Goal: Information Seeking & Learning: Learn about a topic

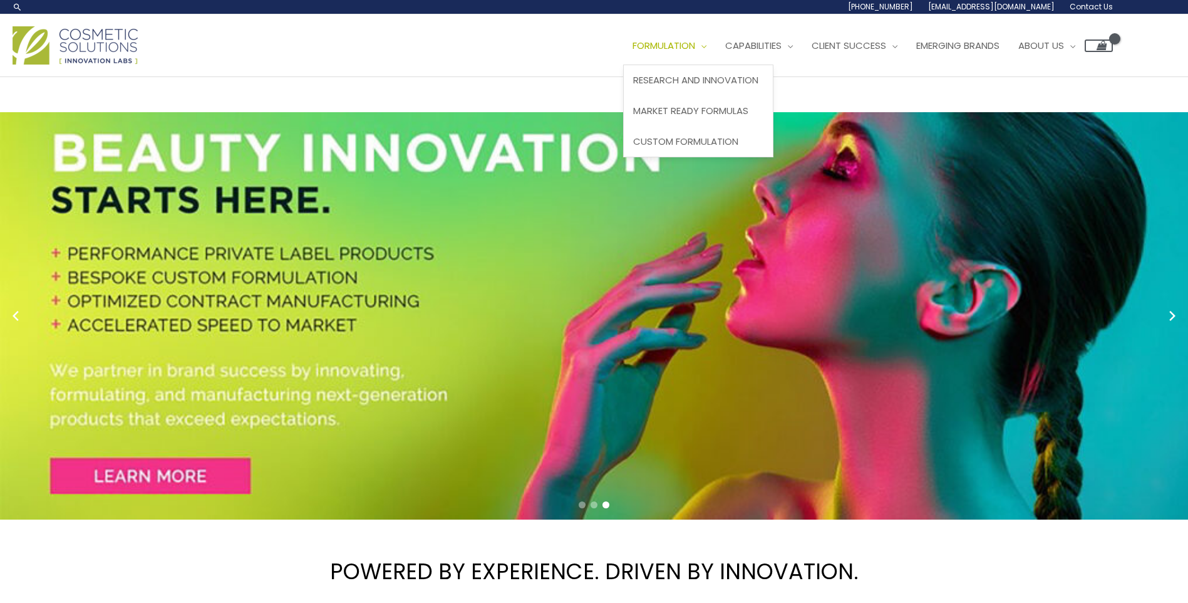
click at [695, 45] on span "Formulation" at bounding box center [664, 45] width 63 height 13
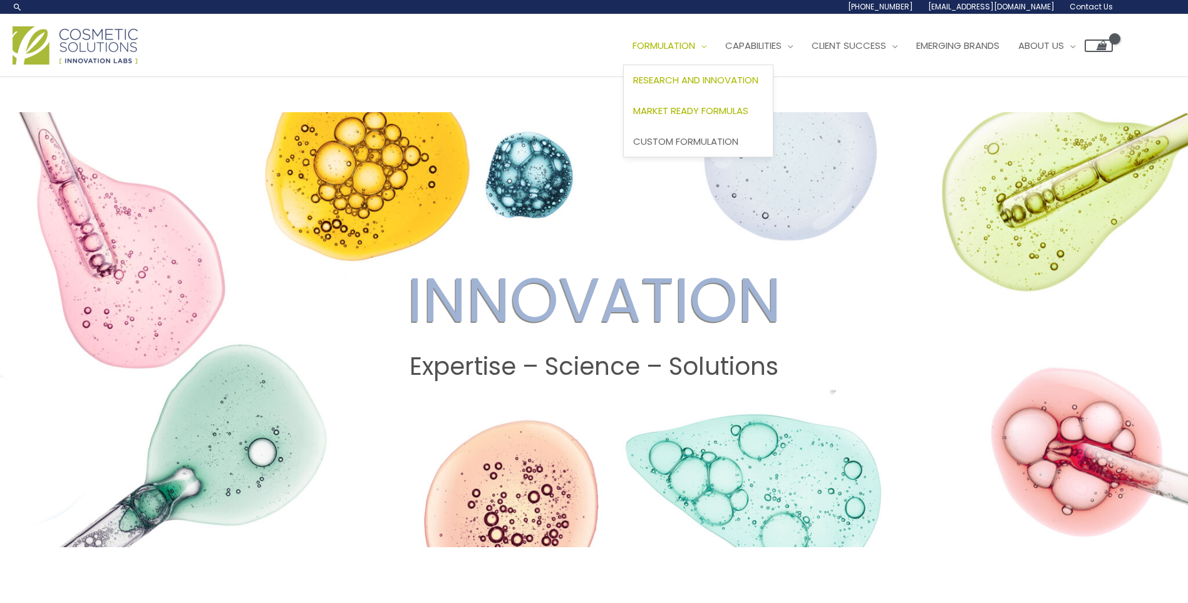
click at [729, 108] on span "Market Ready Formulas" at bounding box center [690, 110] width 115 height 13
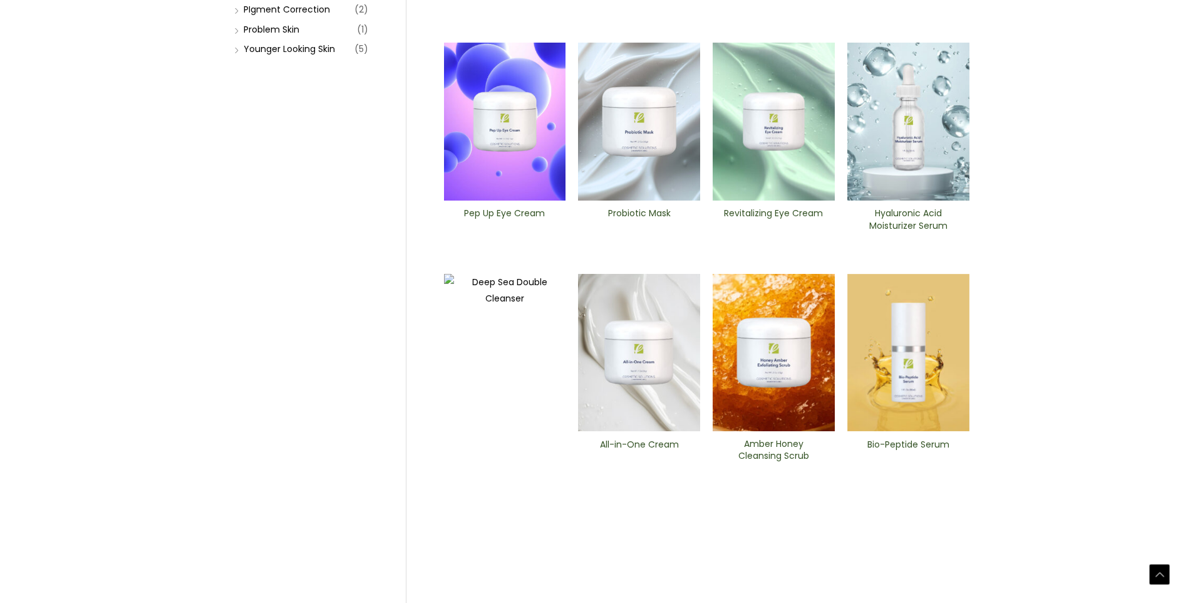
scroll to position [465, 0]
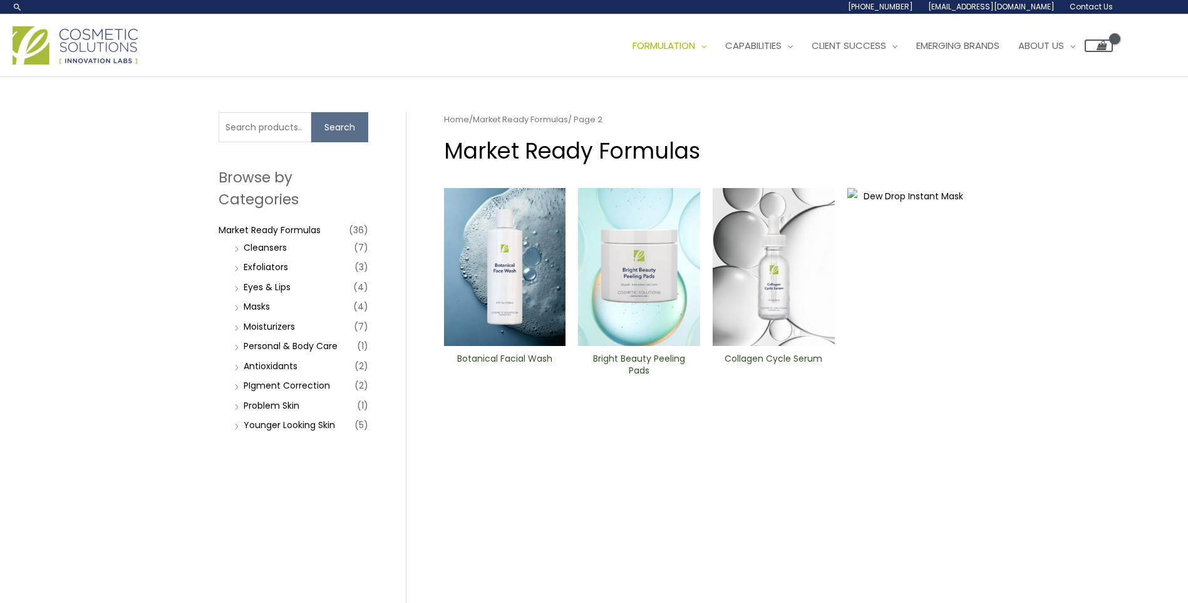
click at [234, 402] on li "Problem Skin (1)" at bounding box center [299, 406] width 137 height 18
click at [242, 405] on li "Problem Skin (1)" at bounding box center [299, 406] width 137 height 18
click at [255, 408] on link "Problem Skin" at bounding box center [272, 405] width 56 height 13
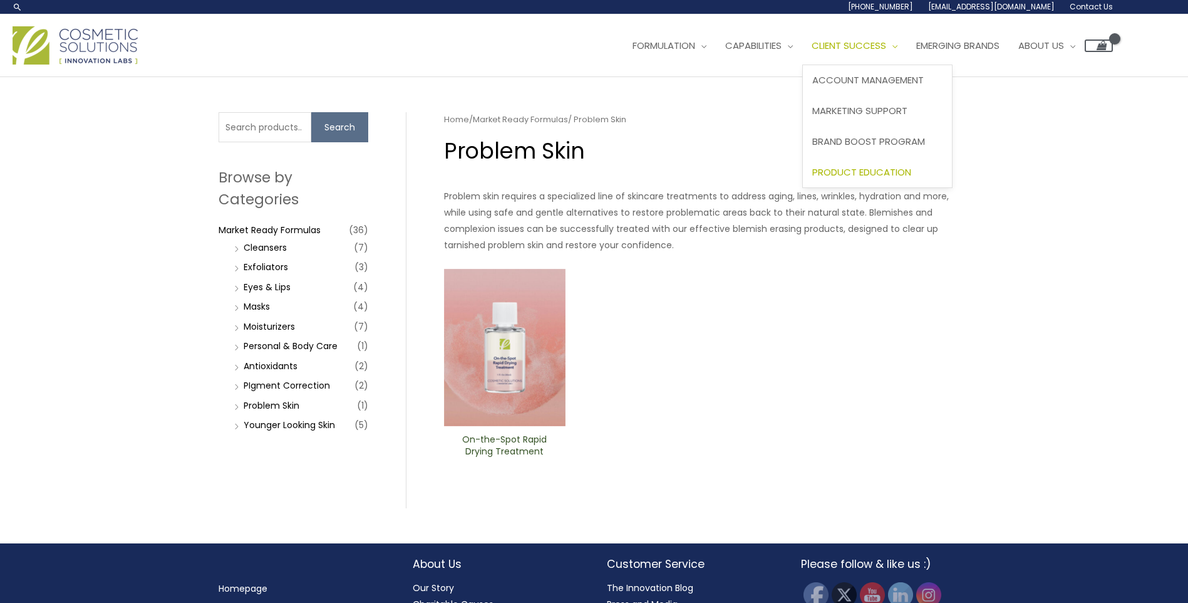
click at [876, 168] on span "Product Education" at bounding box center [862, 171] width 99 height 13
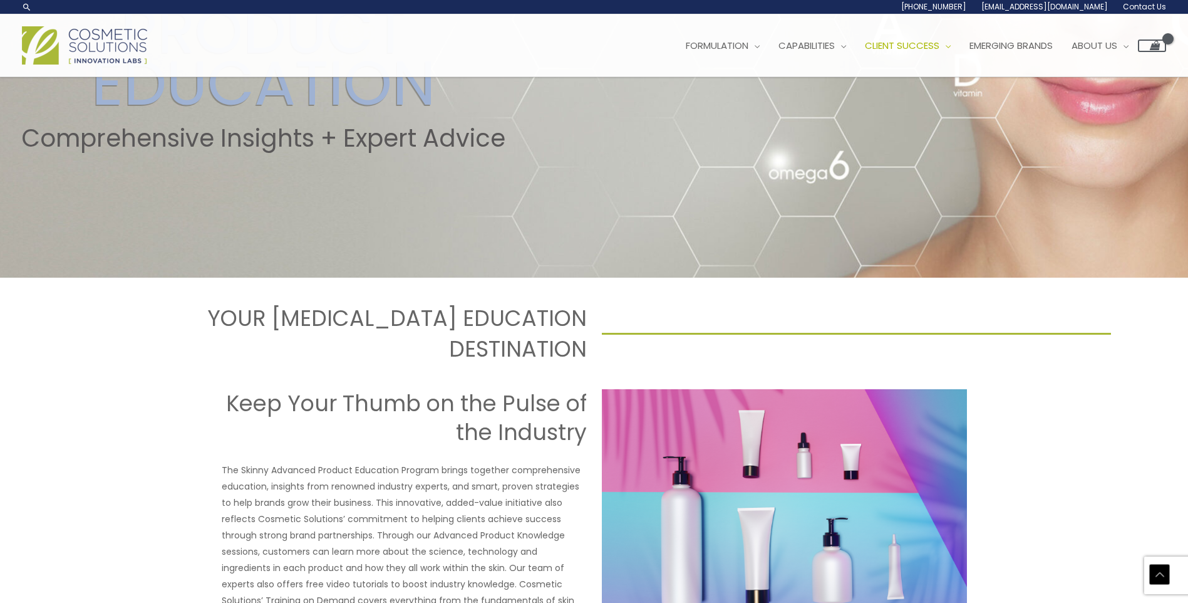
scroll to position [179, 0]
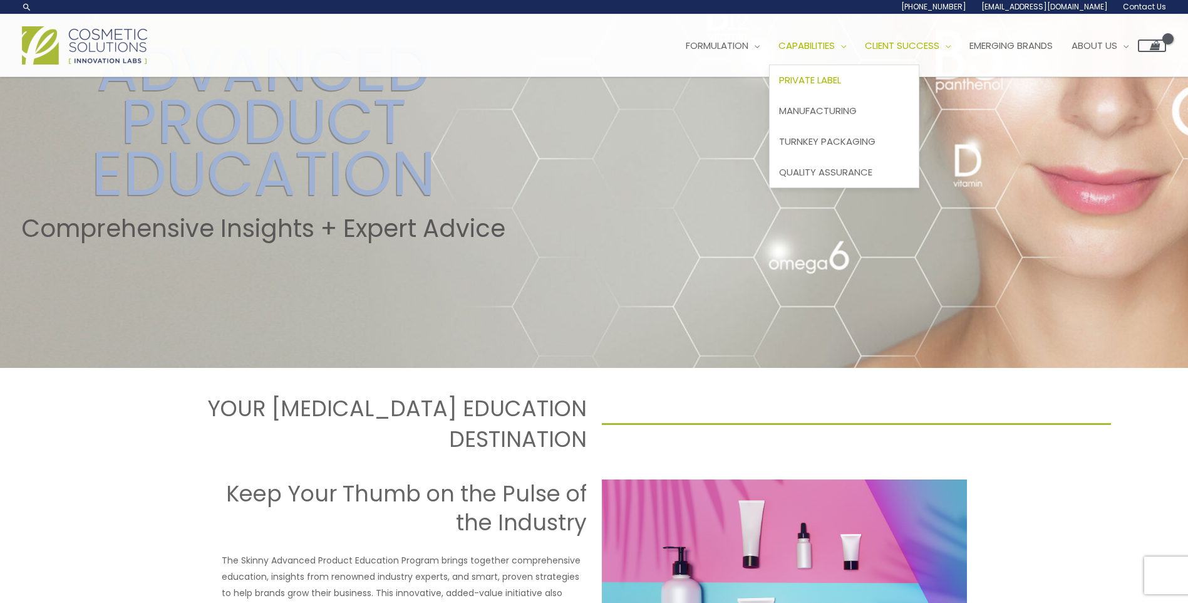
click at [841, 85] on span "Private Label" at bounding box center [810, 79] width 62 height 13
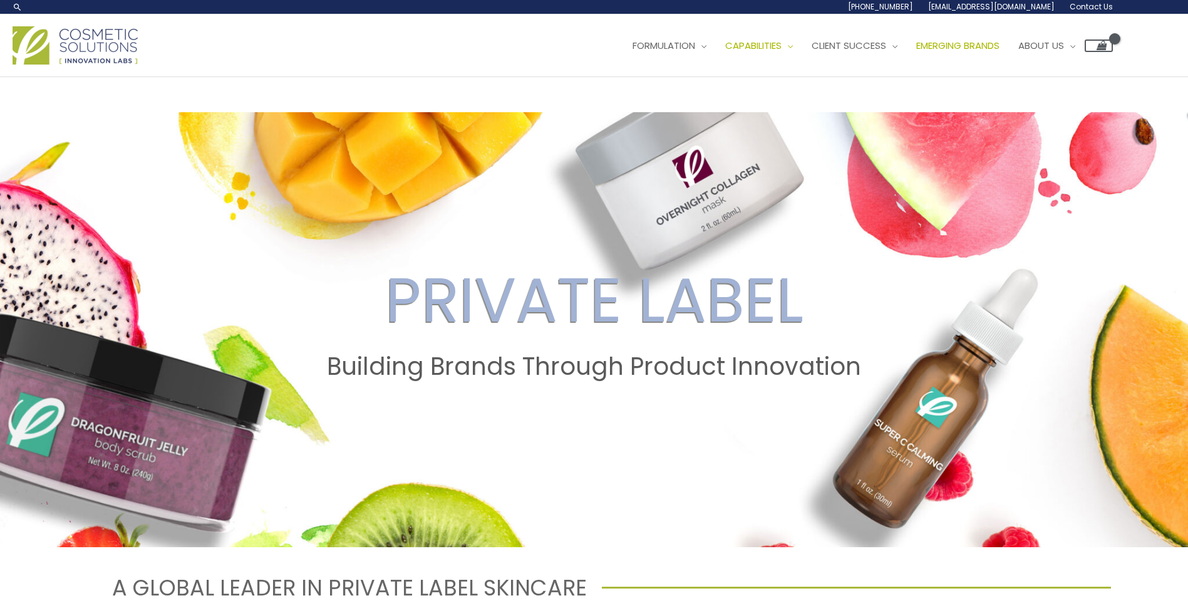
click at [1000, 39] on span "Emerging Brands" at bounding box center [958, 45] width 83 height 13
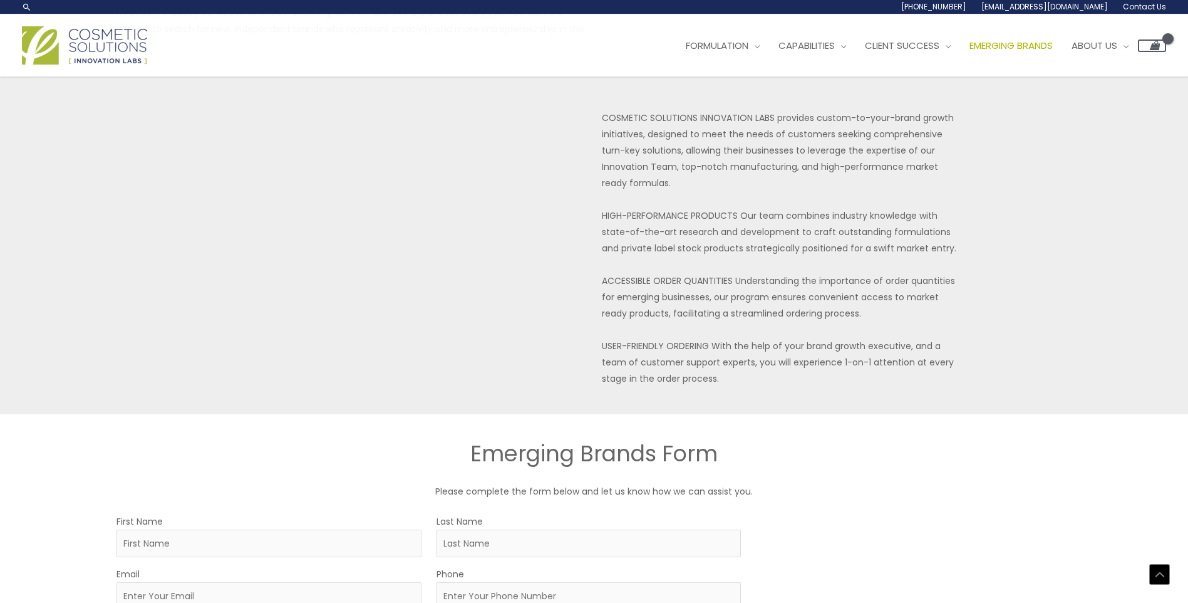
scroll to position [188, 0]
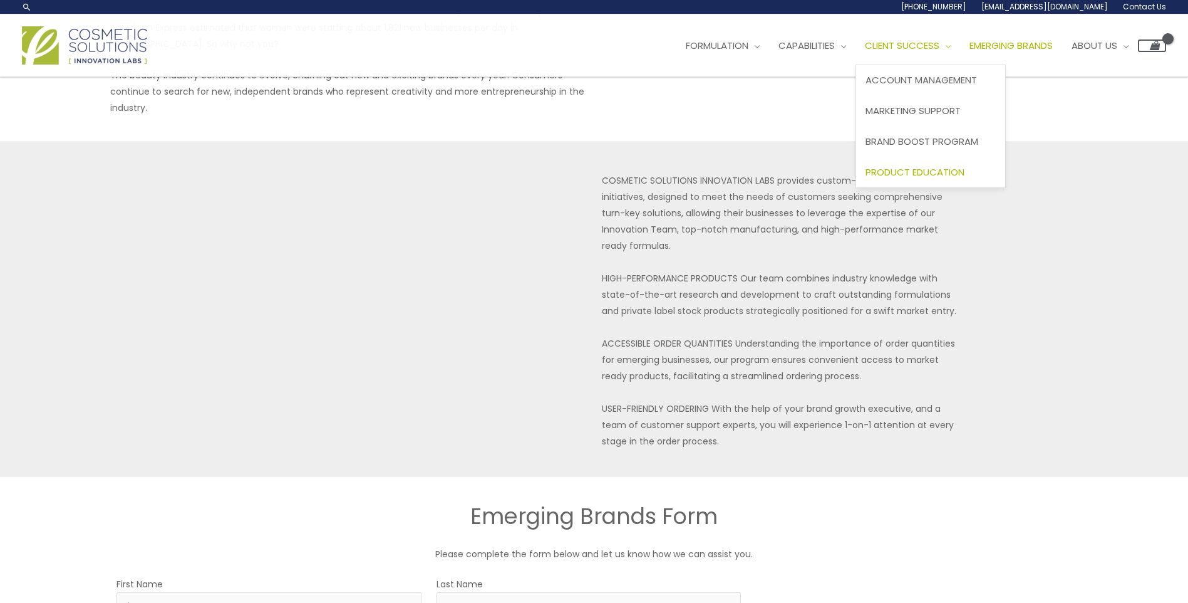
click at [957, 170] on span "Product Education" at bounding box center [915, 171] width 99 height 13
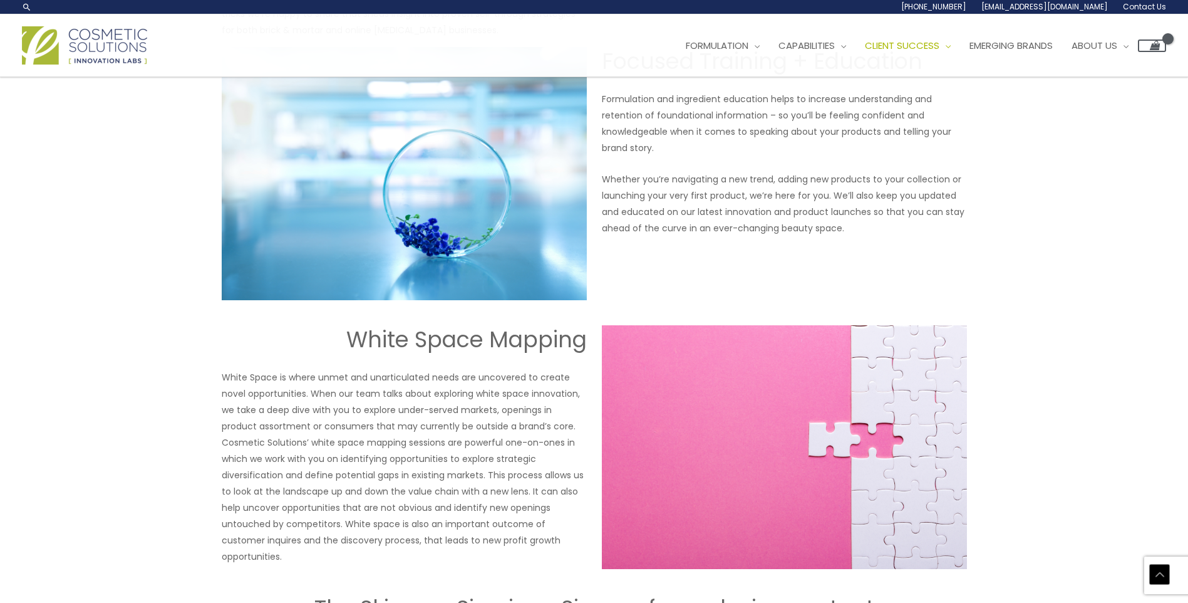
scroll to position [512, 0]
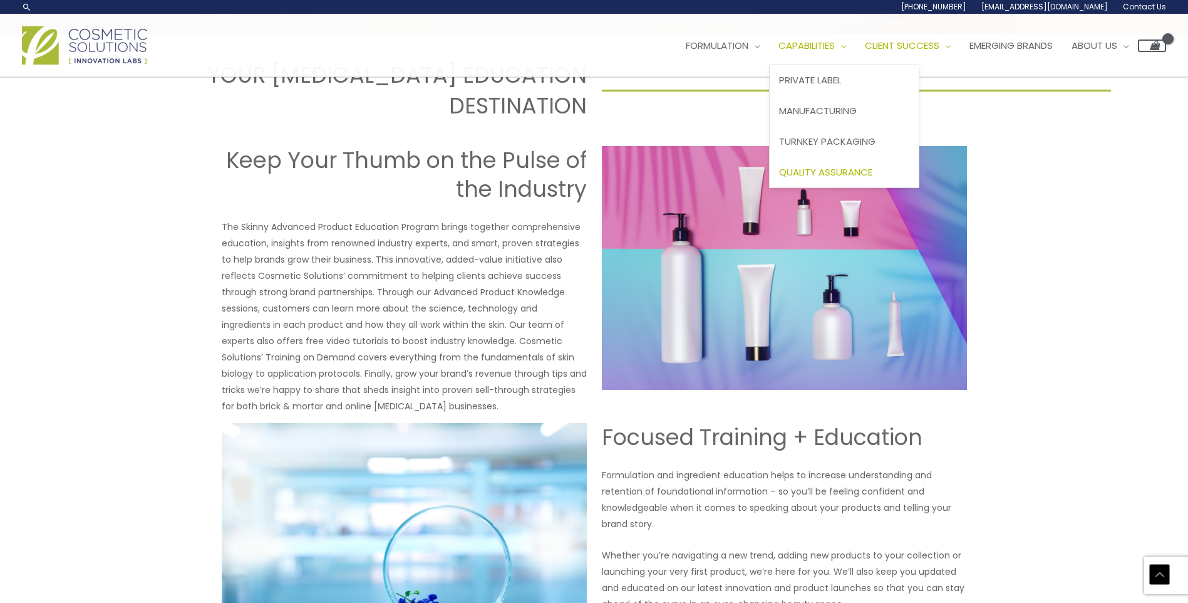
click at [839, 168] on span "Quality Assurance" at bounding box center [825, 171] width 93 height 13
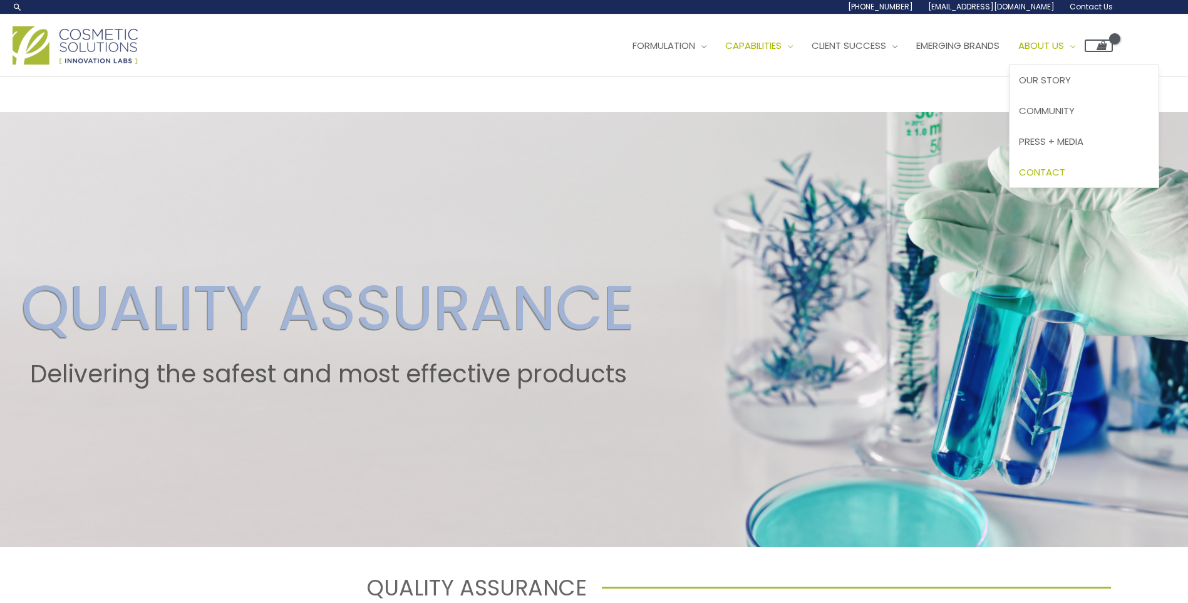
click at [1066, 167] on span "Contact" at bounding box center [1042, 171] width 46 height 13
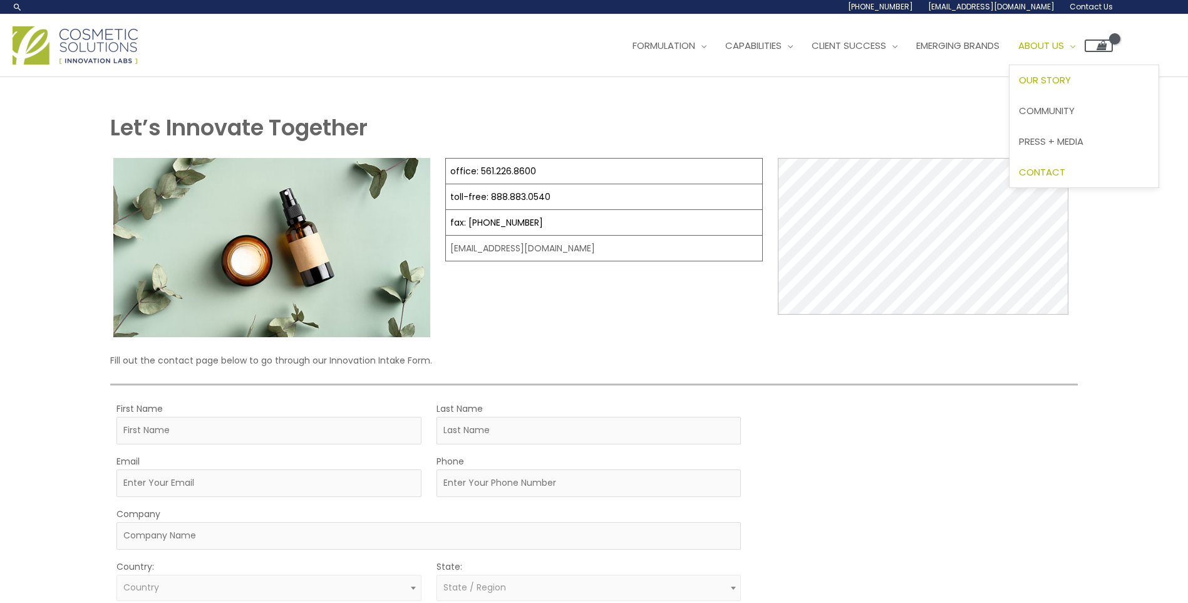
click at [1071, 76] on span "Our Story" at bounding box center [1045, 79] width 52 height 13
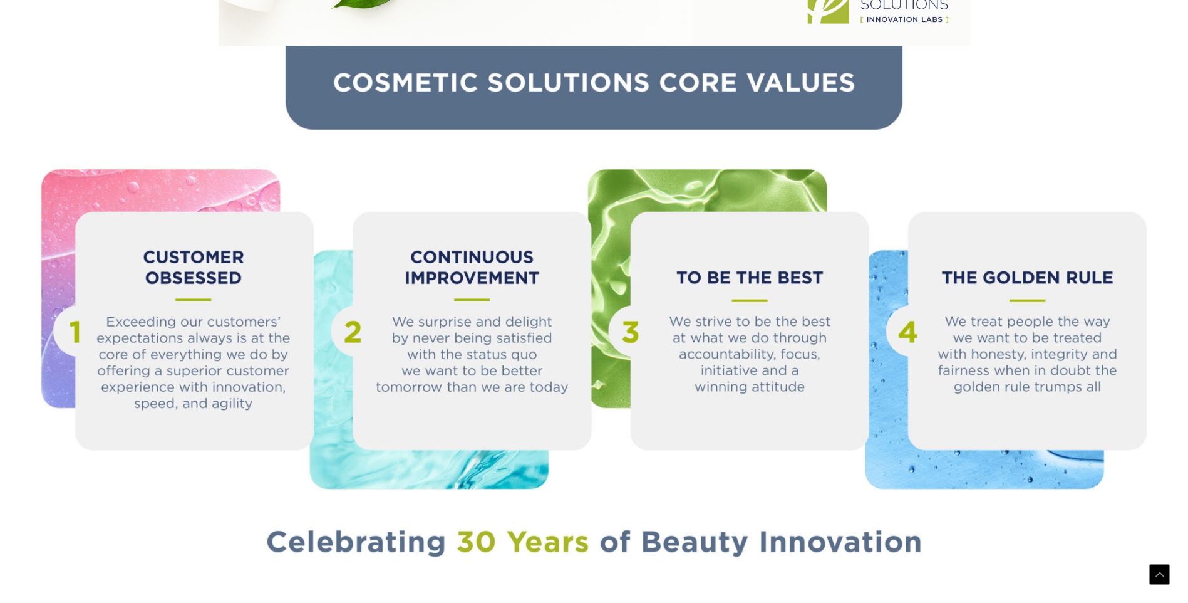
scroll to position [1368, 0]
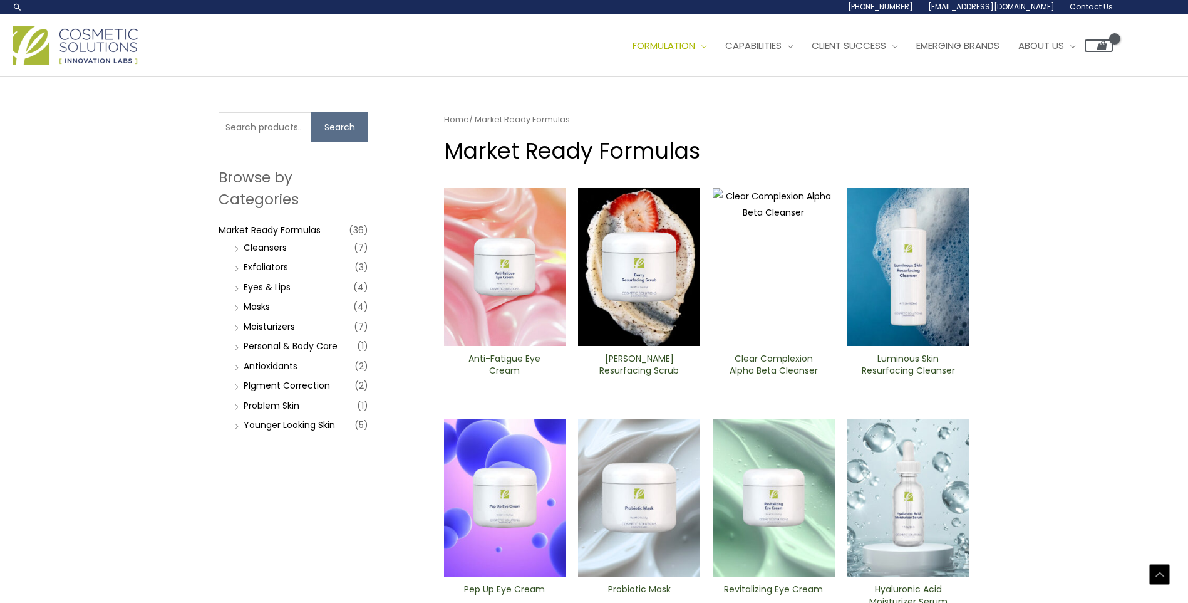
scroll to position [465, 0]
